Goal: Transaction & Acquisition: Download file/media

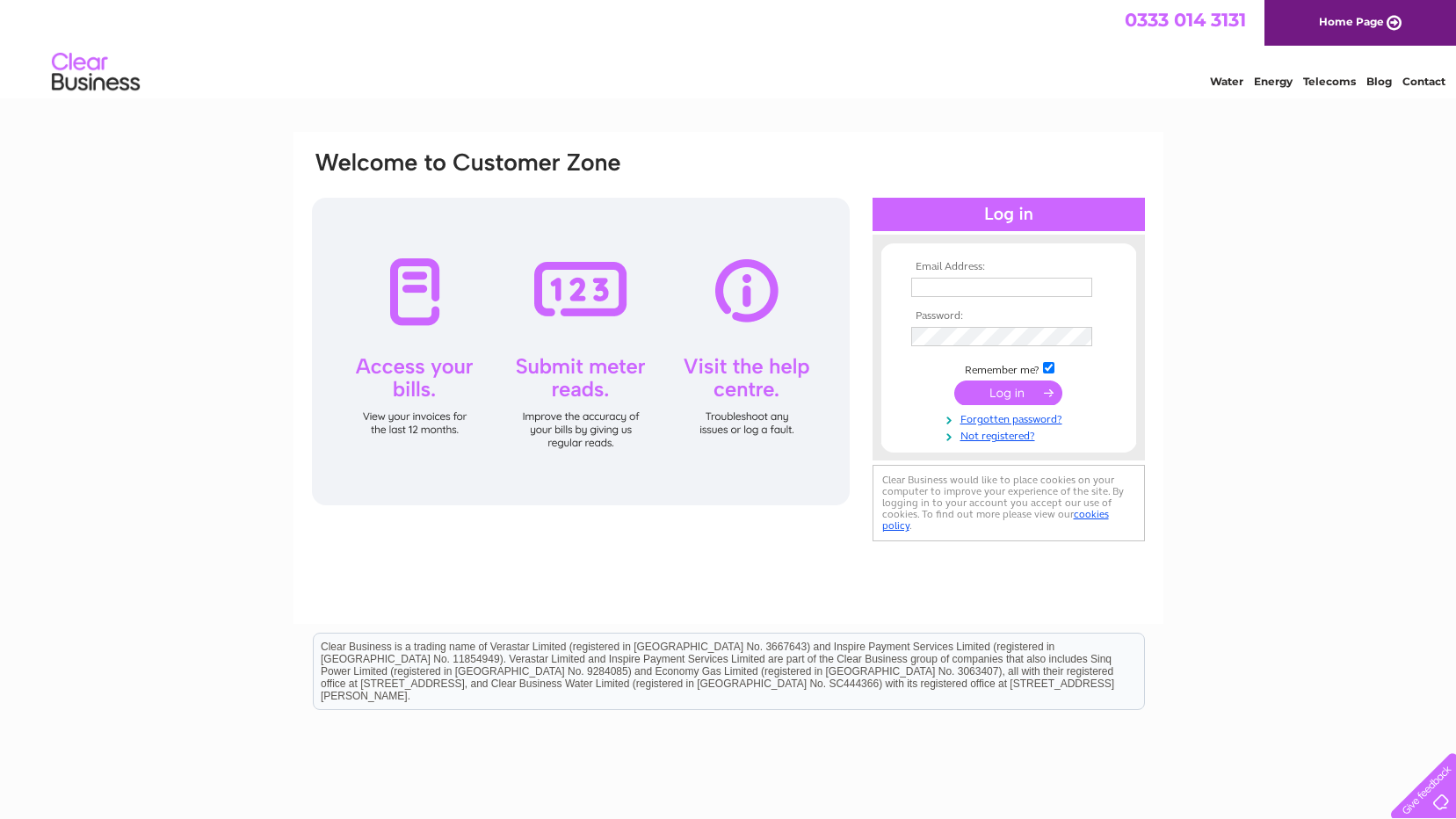
type input "[EMAIL_ADDRESS][DOMAIN_NAME]"
click at [1008, 393] on input "submit" at bounding box center [1008, 392] width 108 height 24
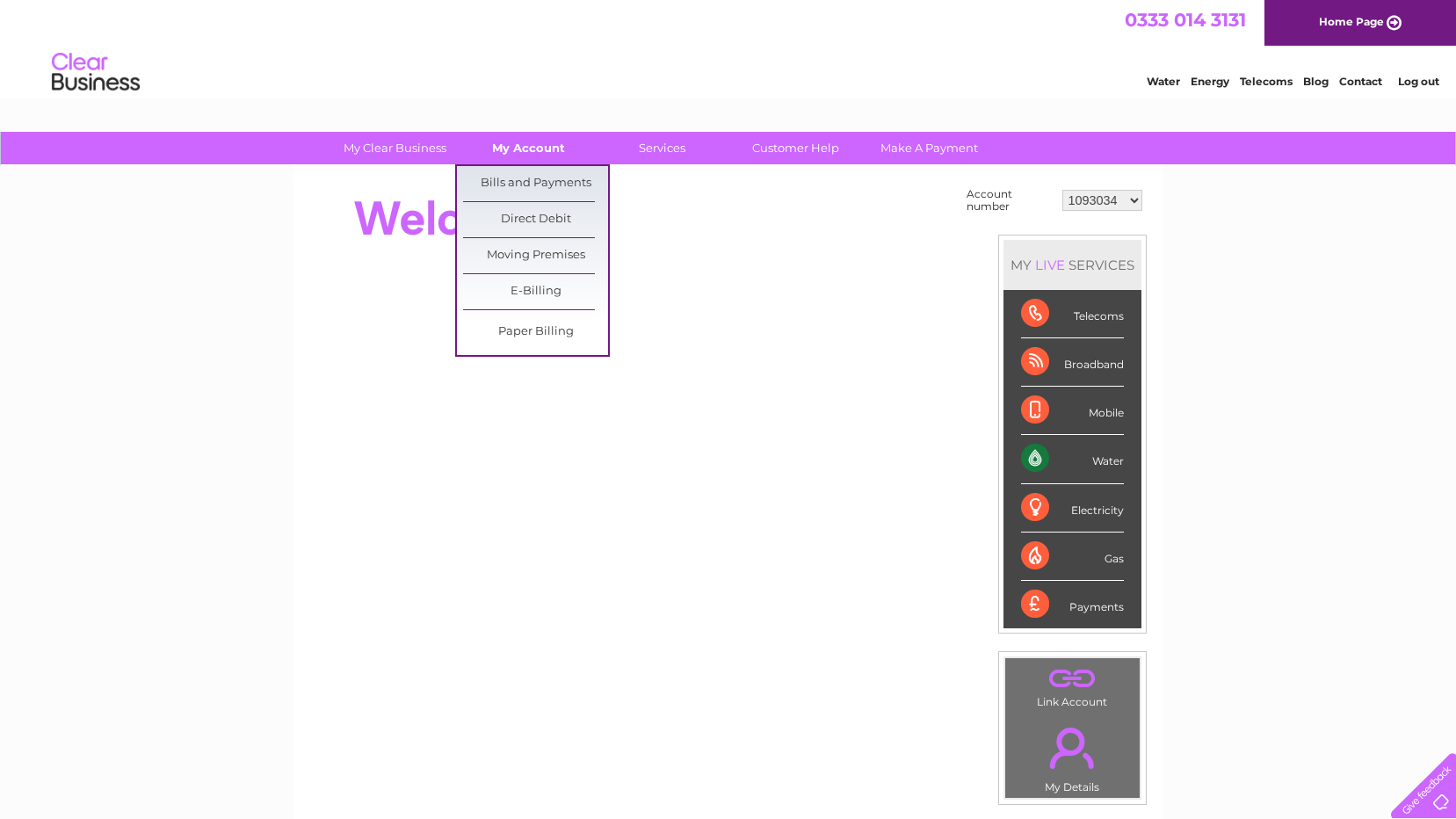
click at [524, 147] on link "My Account" at bounding box center [528, 148] width 145 height 32
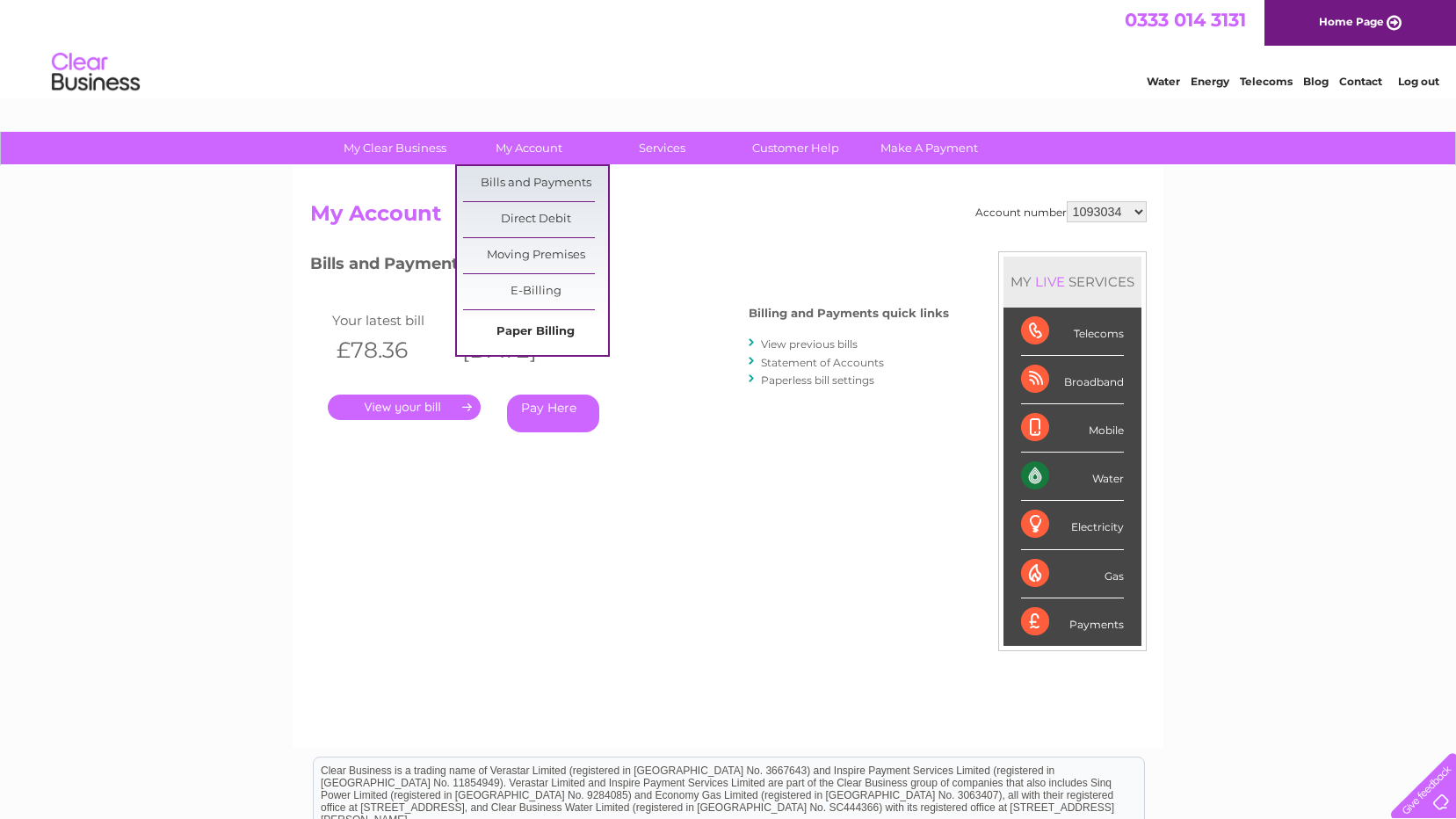
click at [540, 325] on link "Paper Billing" at bounding box center [535, 332] width 145 height 35
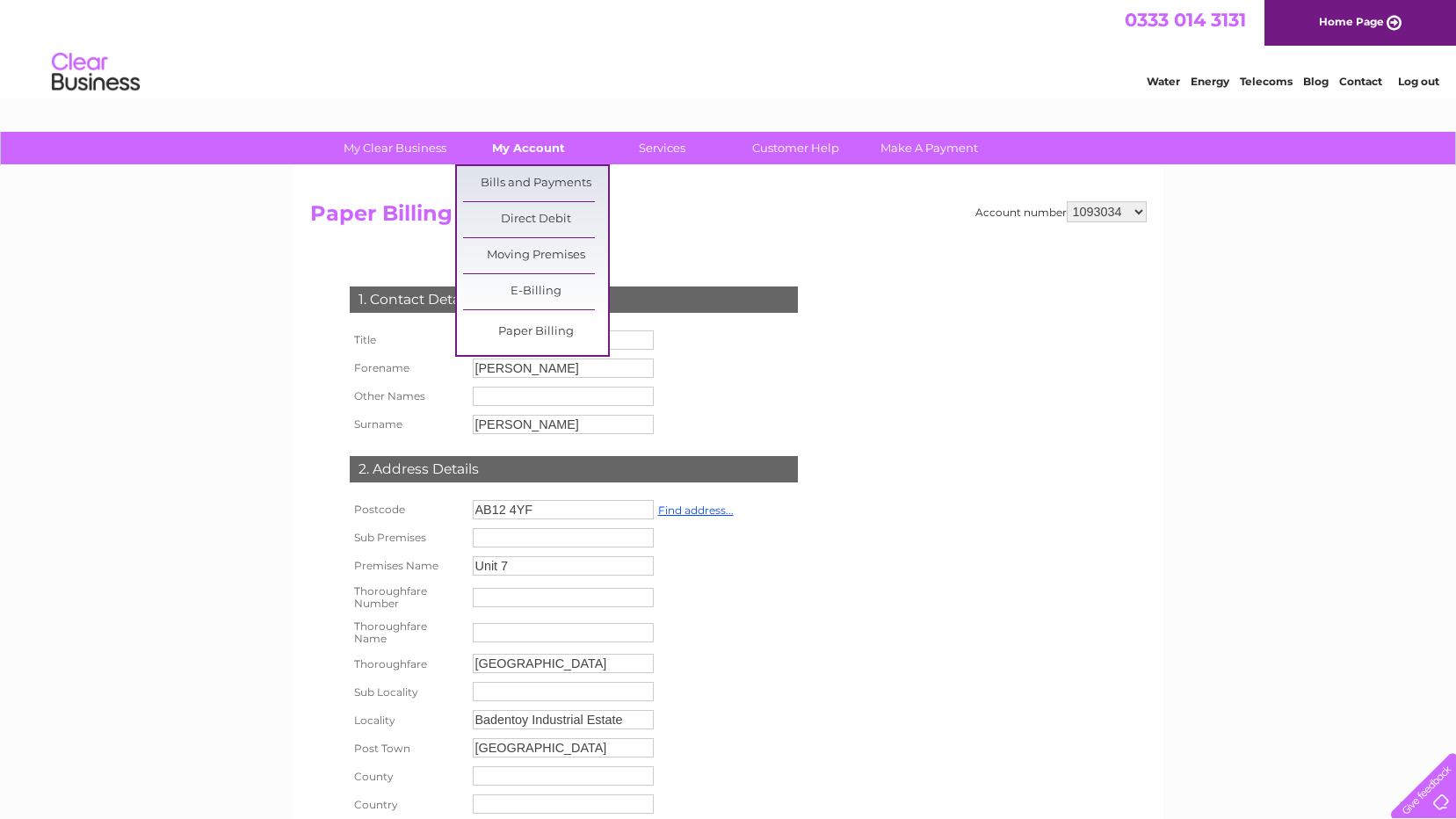
click at [533, 146] on link "My Account" at bounding box center [528, 148] width 145 height 32
click at [525, 183] on link "Bills and Payments" at bounding box center [535, 183] width 145 height 35
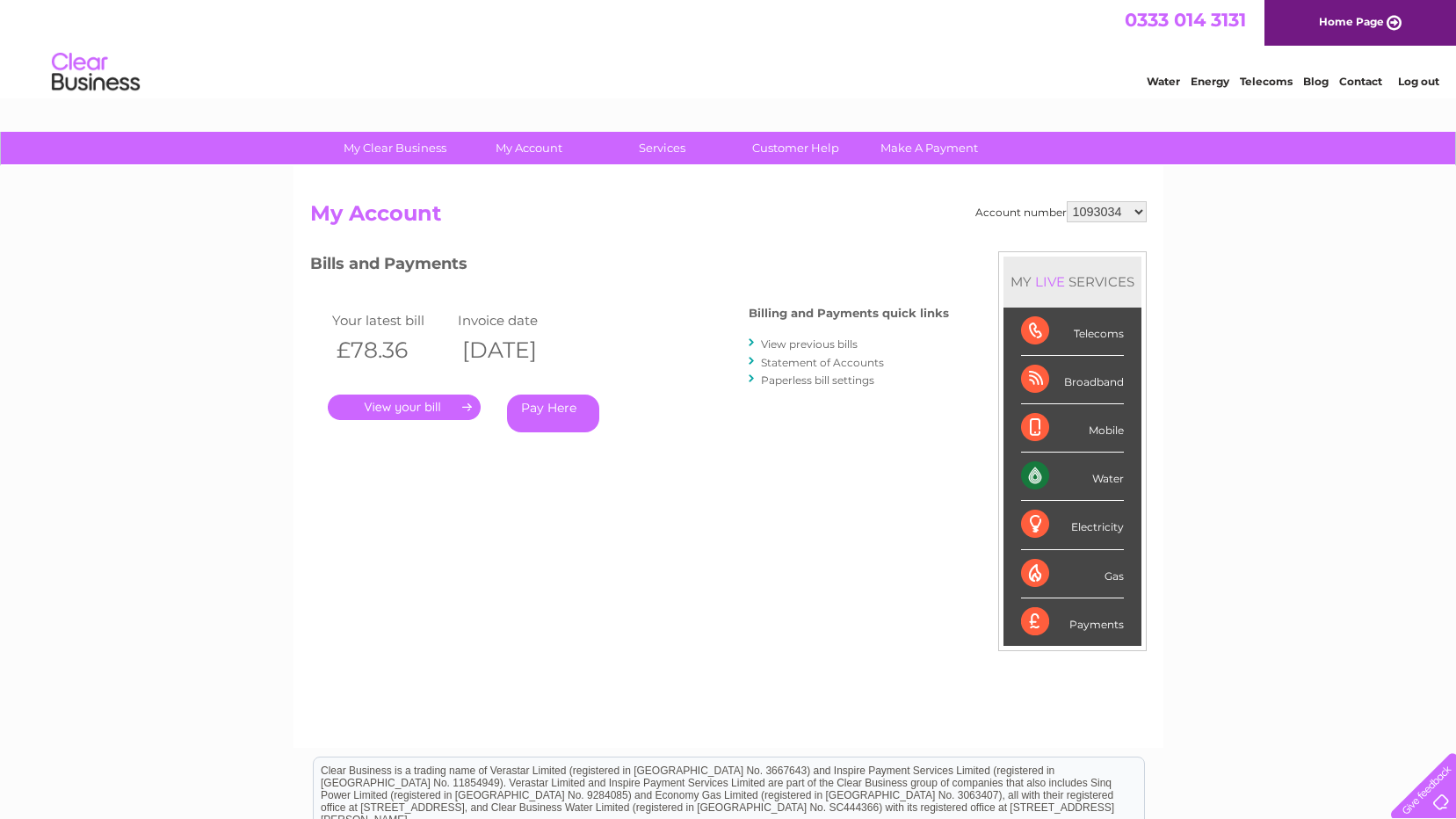
click at [406, 405] on link "." at bounding box center [404, 407] width 153 height 25
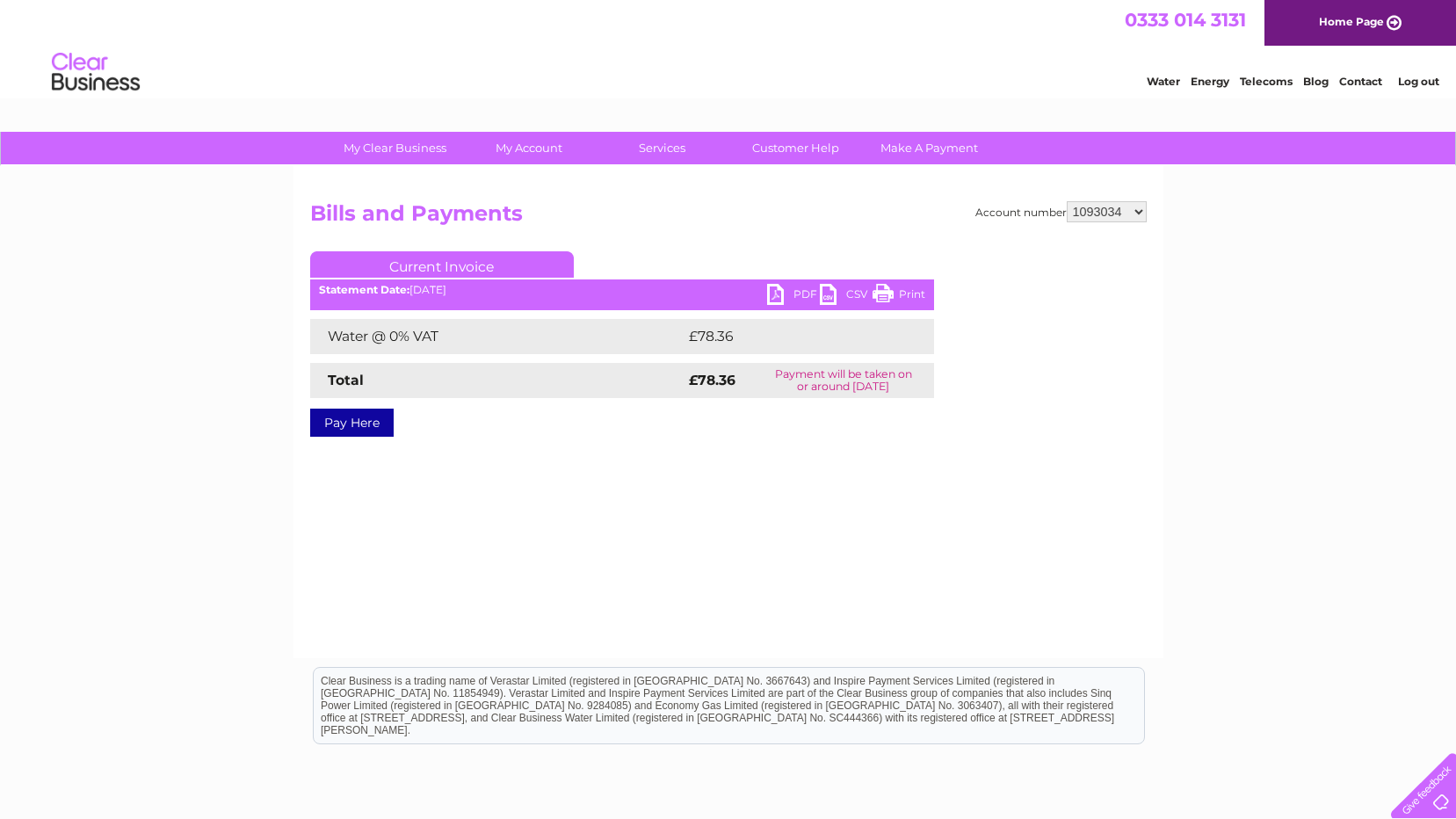
click at [776, 289] on link "PDF" at bounding box center [793, 297] width 53 height 25
